Goal: Browse casually

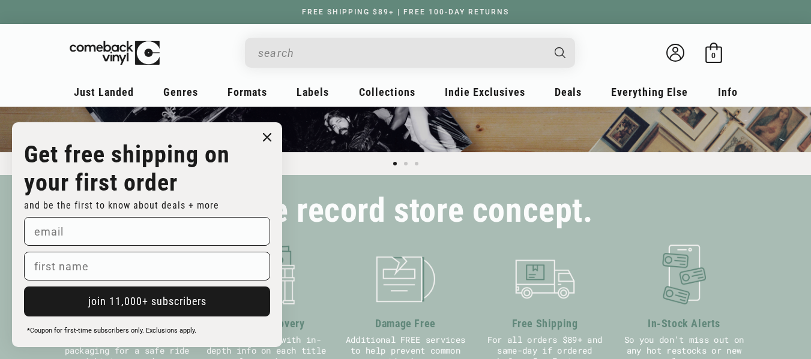
click at [269, 135] on circle "Close dialog" at bounding box center [267, 137] width 17 height 17
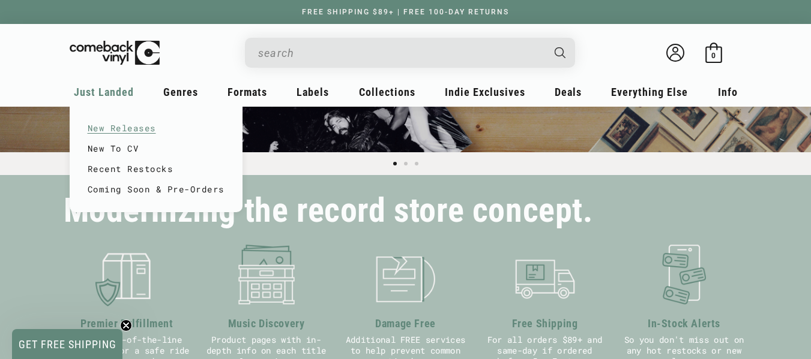
click at [104, 125] on link "New Releases" at bounding box center [156, 128] width 137 height 20
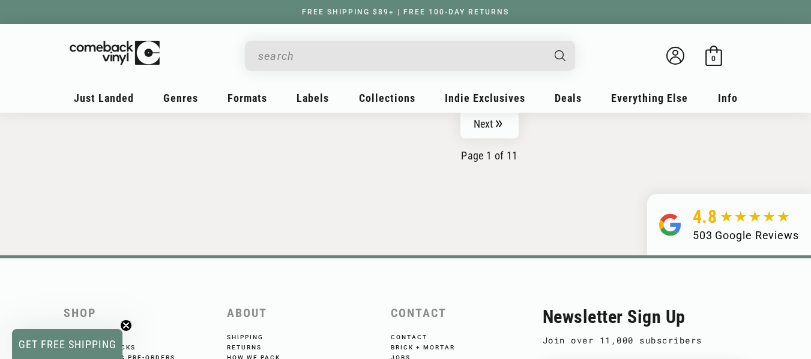
scroll to position [2051, 0]
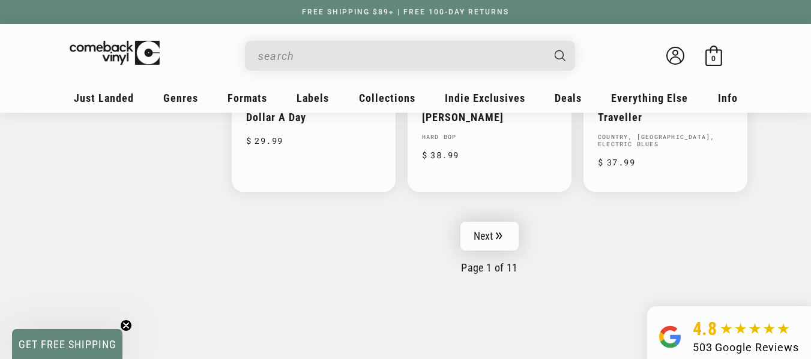
click at [485, 238] on link "Next" at bounding box center [489, 236] width 59 height 29
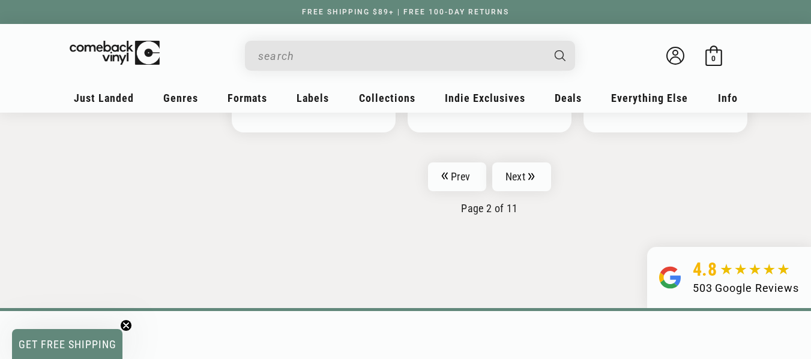
scroll to position [2104, 0]
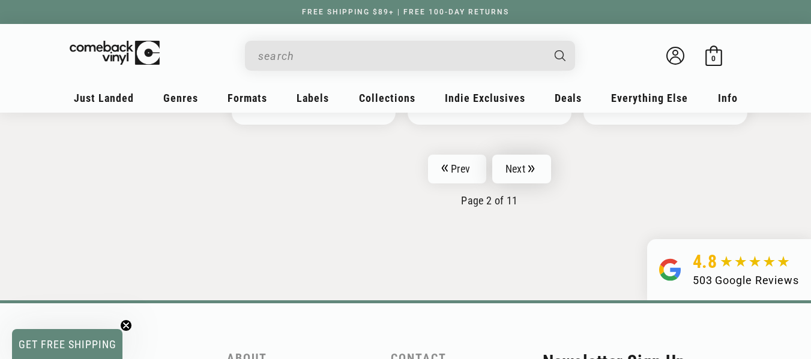
click at [517, 167] on link "Next" at bounding box center [521, 169] width 59 height 29
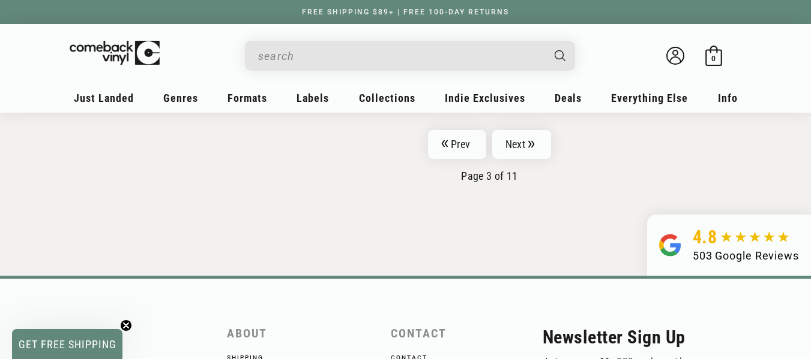
scroll to position [2152, 0]
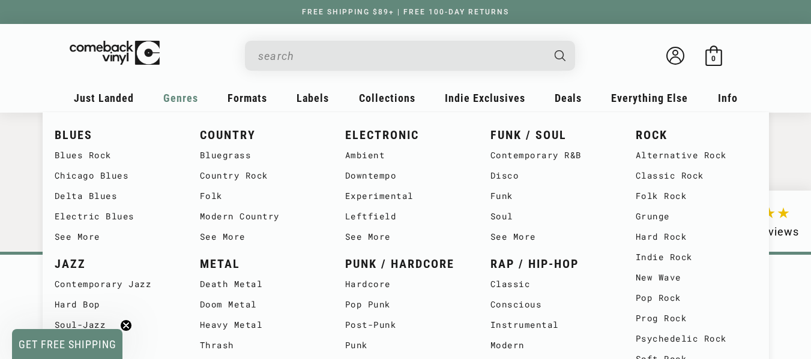
click at [134, 99] on span "Genres" at bounding box center [104, 98] width 60 height 13
click at [662, 322] on link "Prog Rock" at bounding box center [695, 318] width 121 height 20
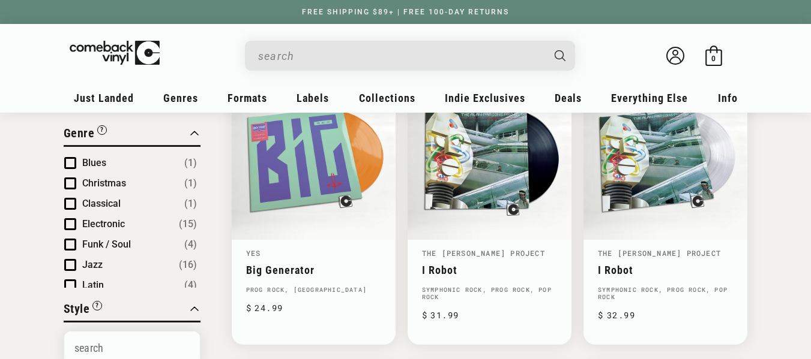
click at [810, 184] on html "Skip to content You can't add more than to the bag. Item added to bag Item remo…" at bounding box center [405, 3] width 811 height 359
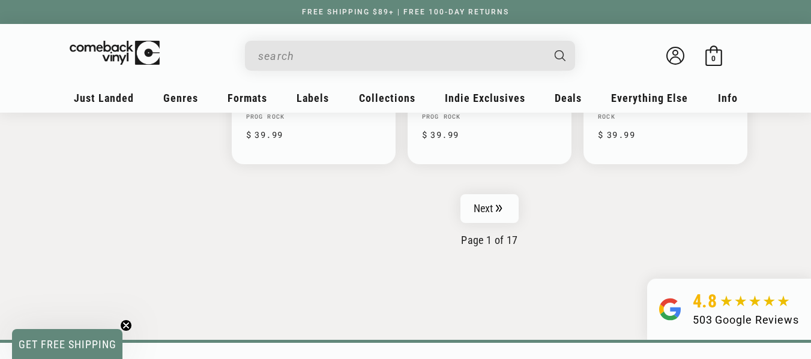
scroll to position [2118, 0]
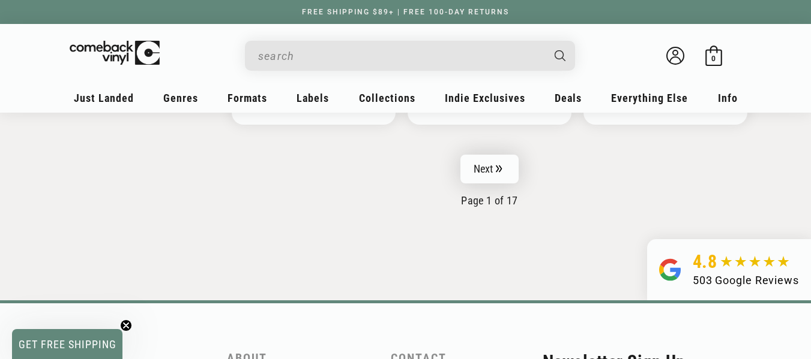
click at [483, 161] on link "Next" at bounding box center [489, 169] width 59 height 29
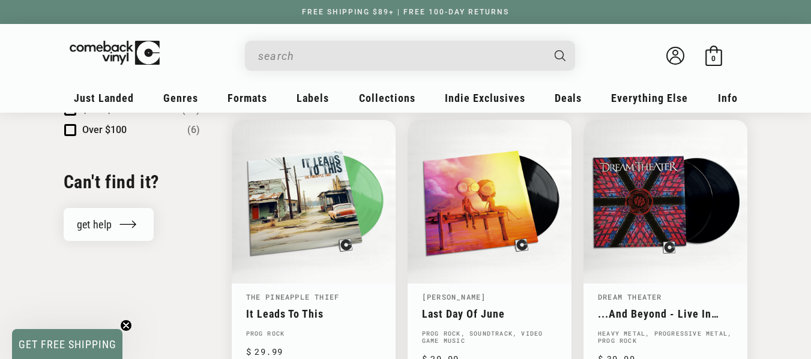
scroll to position [1336, 0]
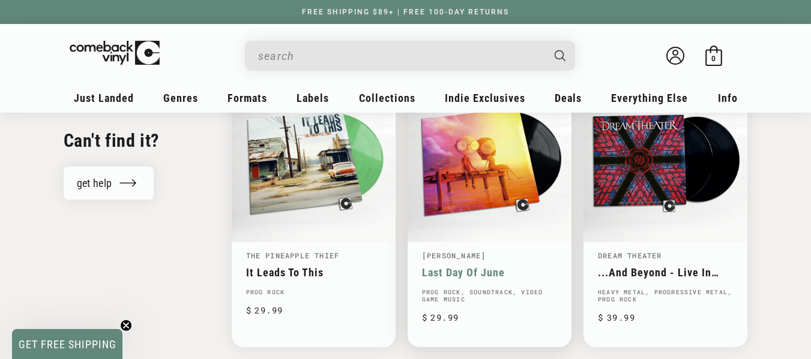
click at [478, 266] on link "Last Day Of June" at bounding box center [489, 272] width 135 height 13
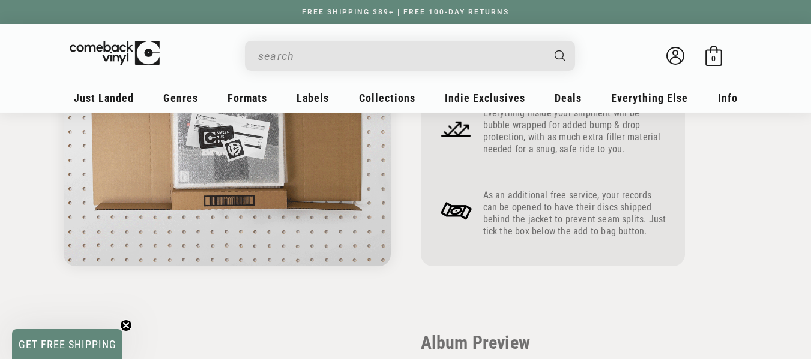
scroll to position [943, 0]
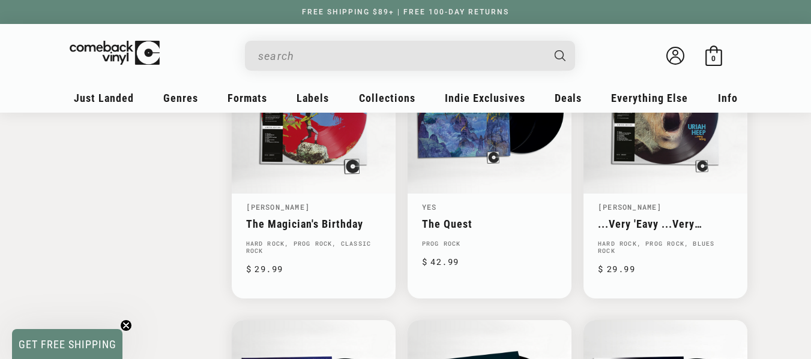
scroll to position [1964, 0]
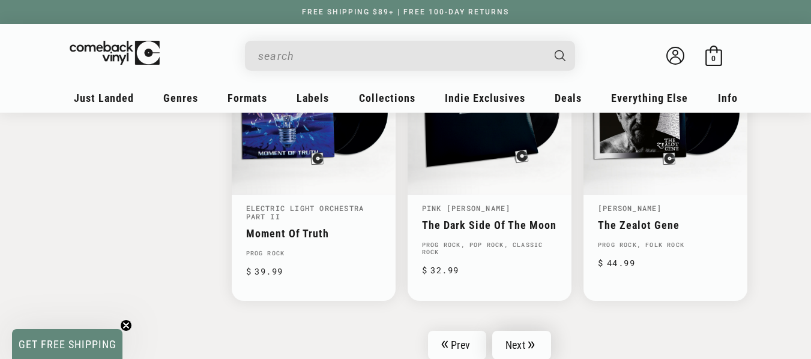
click at [518, 335] on link "Next" at bounding box center [521, 345] width 59 height 29
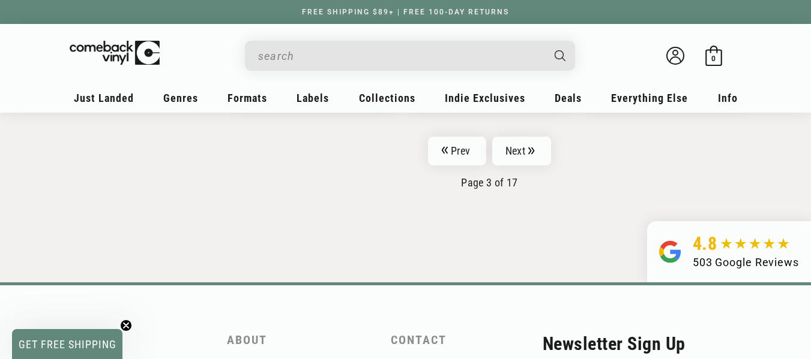
scroll to position [2168, 0]
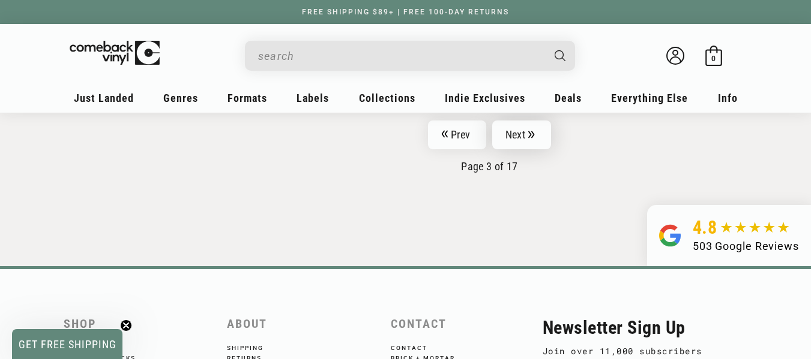
click at [514, 124] on link "Next" at bounding box center [521, 135] width 59 height 29
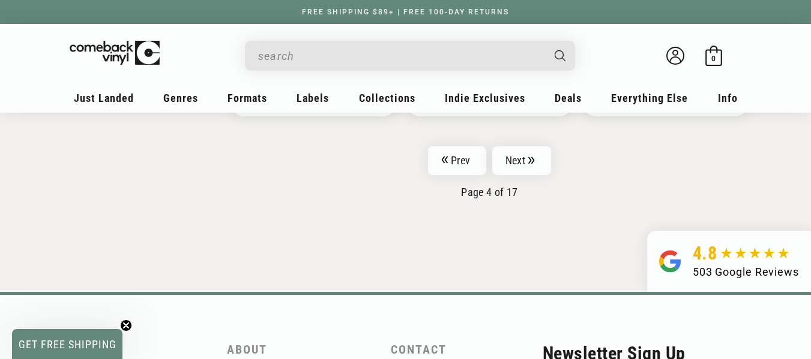
scroll to position [2160, 0]
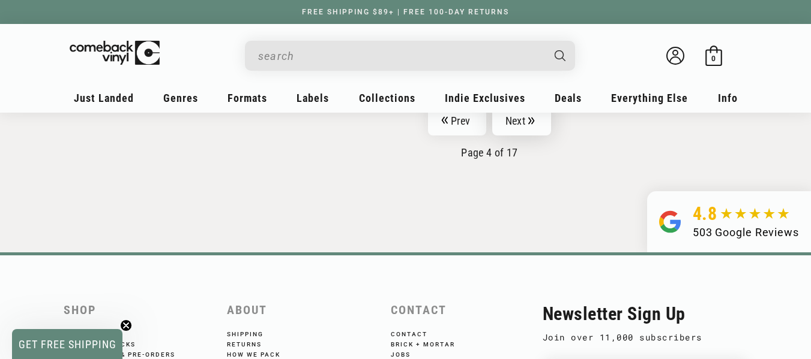
click at [512, 116] on link "Next" at bounding box center [521, 121] width 59 height 29
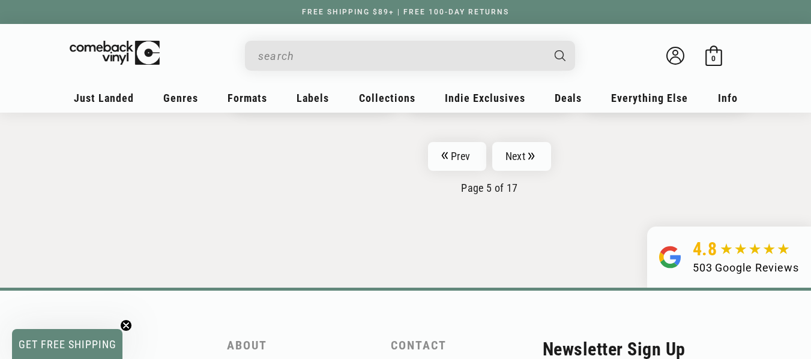
scroll to position [2147, 0]
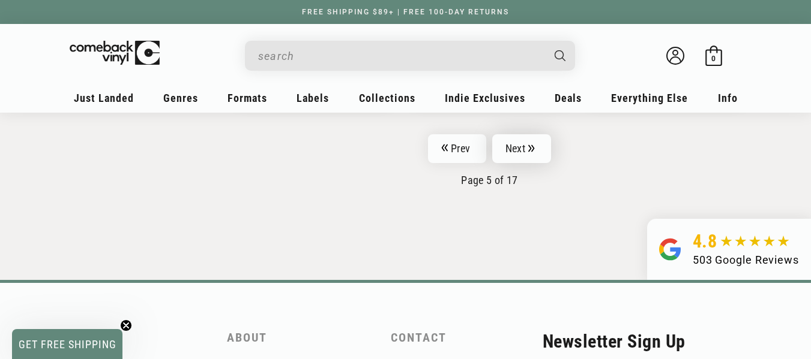
click at [515, 153] on link "Next" at bounding box center [521, 148] width 59 height 29
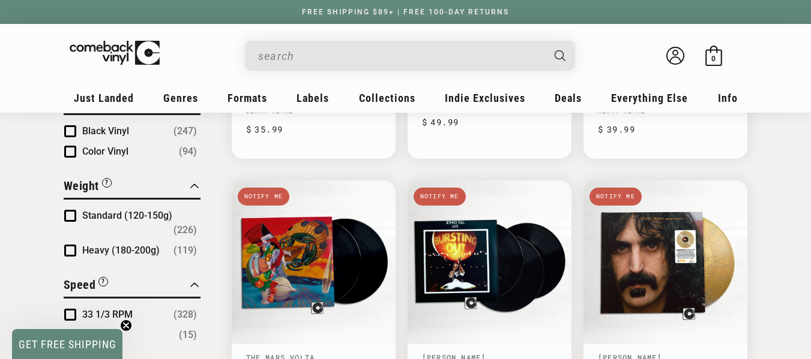
scroll to position [1258, 0]
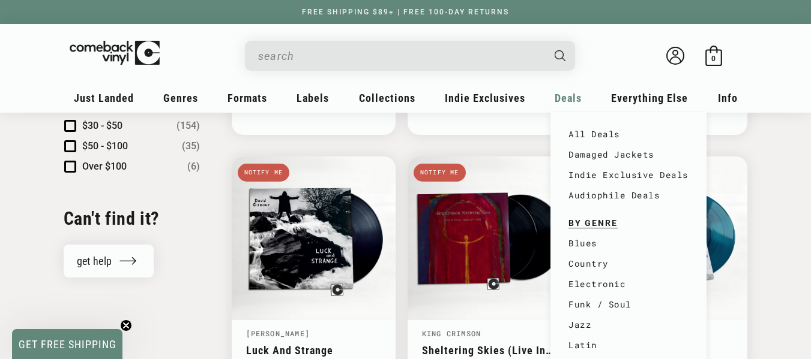
click at [134, 103] on span "Deals" at bounding box center [104, 98] width 60 height 13
